Goal: Book appointment/travel/reservation

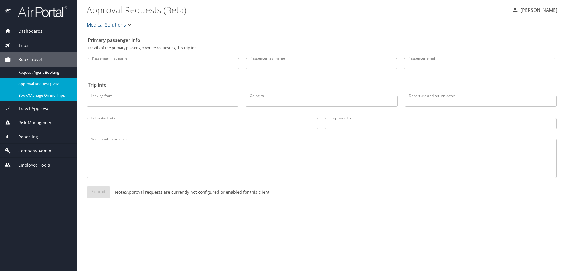
click at [32, 94] on span "Book/Manage Online Trips" at bounding box center [44, 96] width 52 height 6
click at [44, 95] on span "Book/Manage Online Trips" at bounding box center [44, 96] width 52 height 6
